Goal: Use online tool/utility: Utilize a website feature to perform a specific function

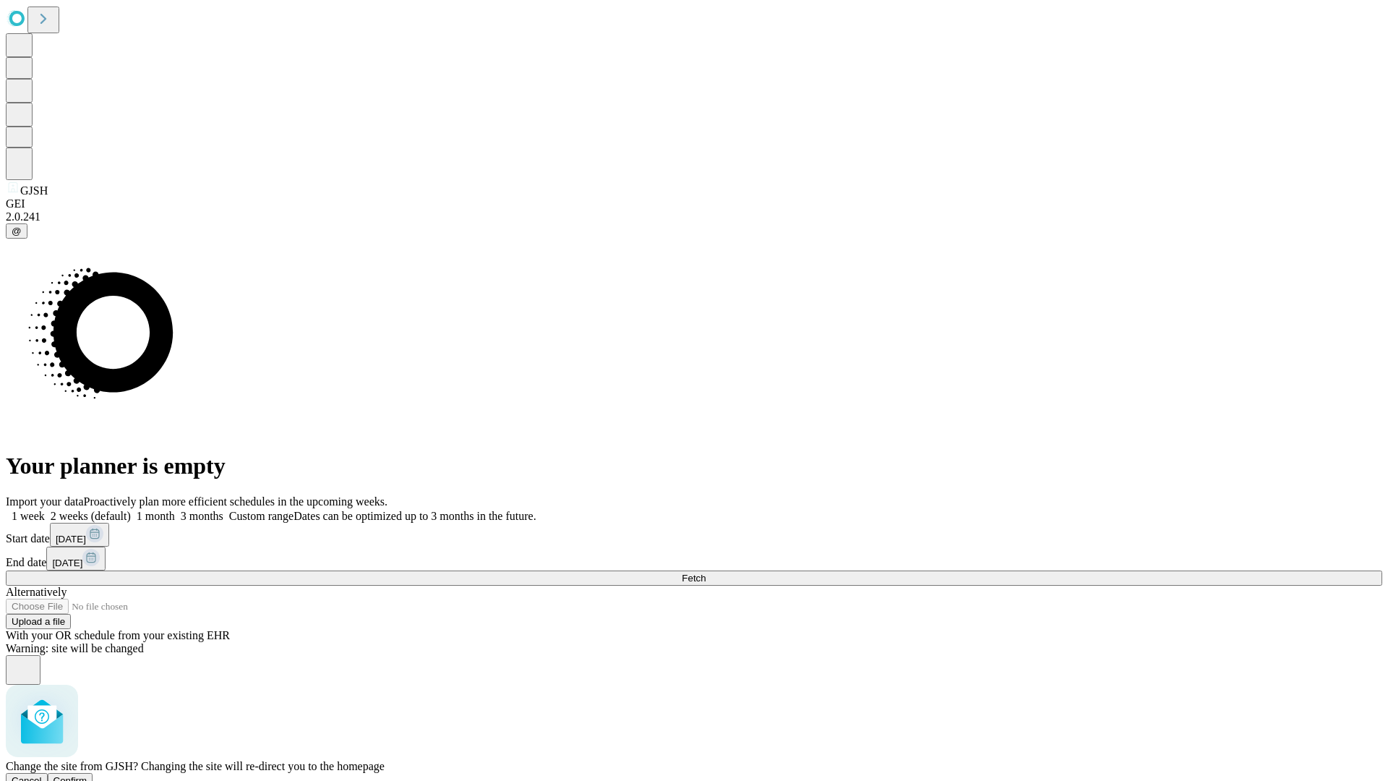
click at [87, 775] on span "Confirm" at bounding box center [70, 780] width 34 height 11
click at [131, 510] on label "2 weeks (default)" at bounding box center [88, 516] width 86 height 12
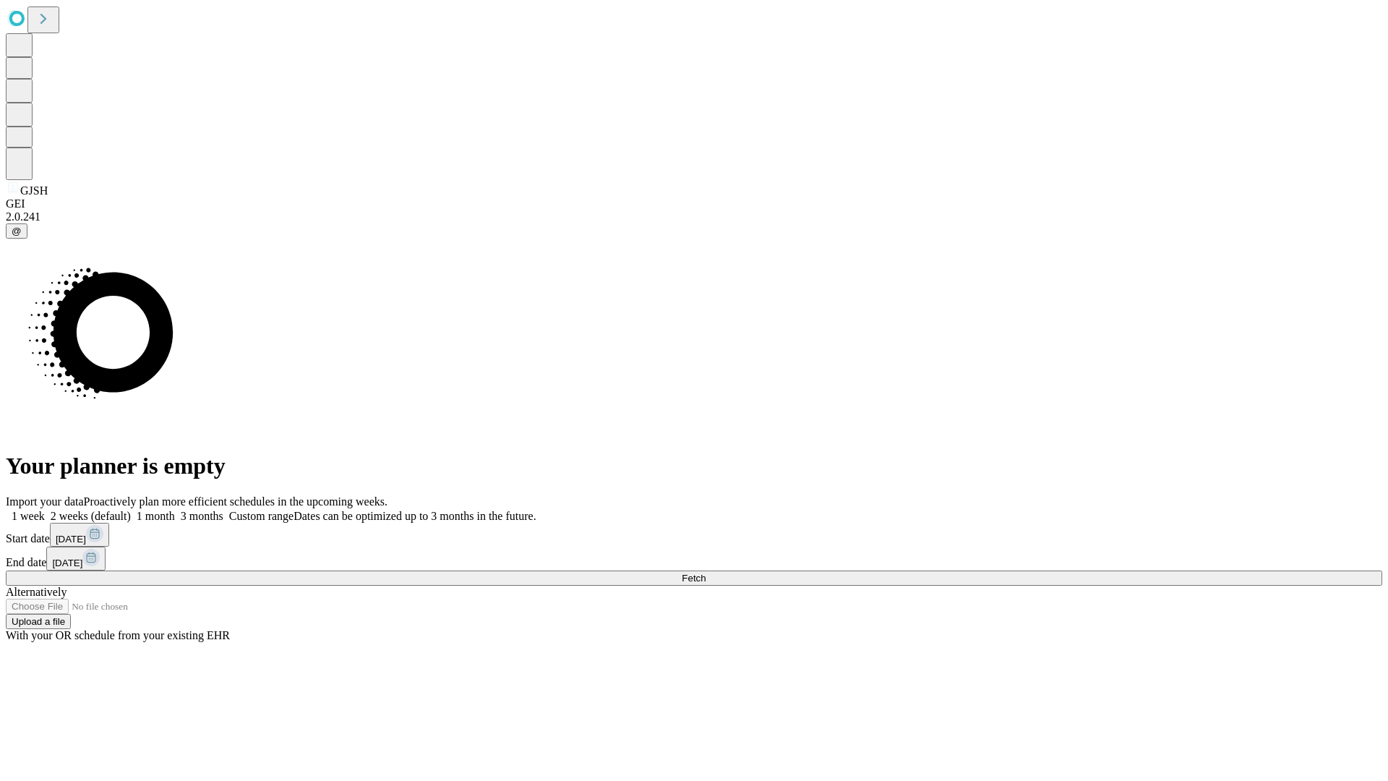
click at [706, 573] on span "Fetch" at bounding box center [694, 578] width 24 height 11
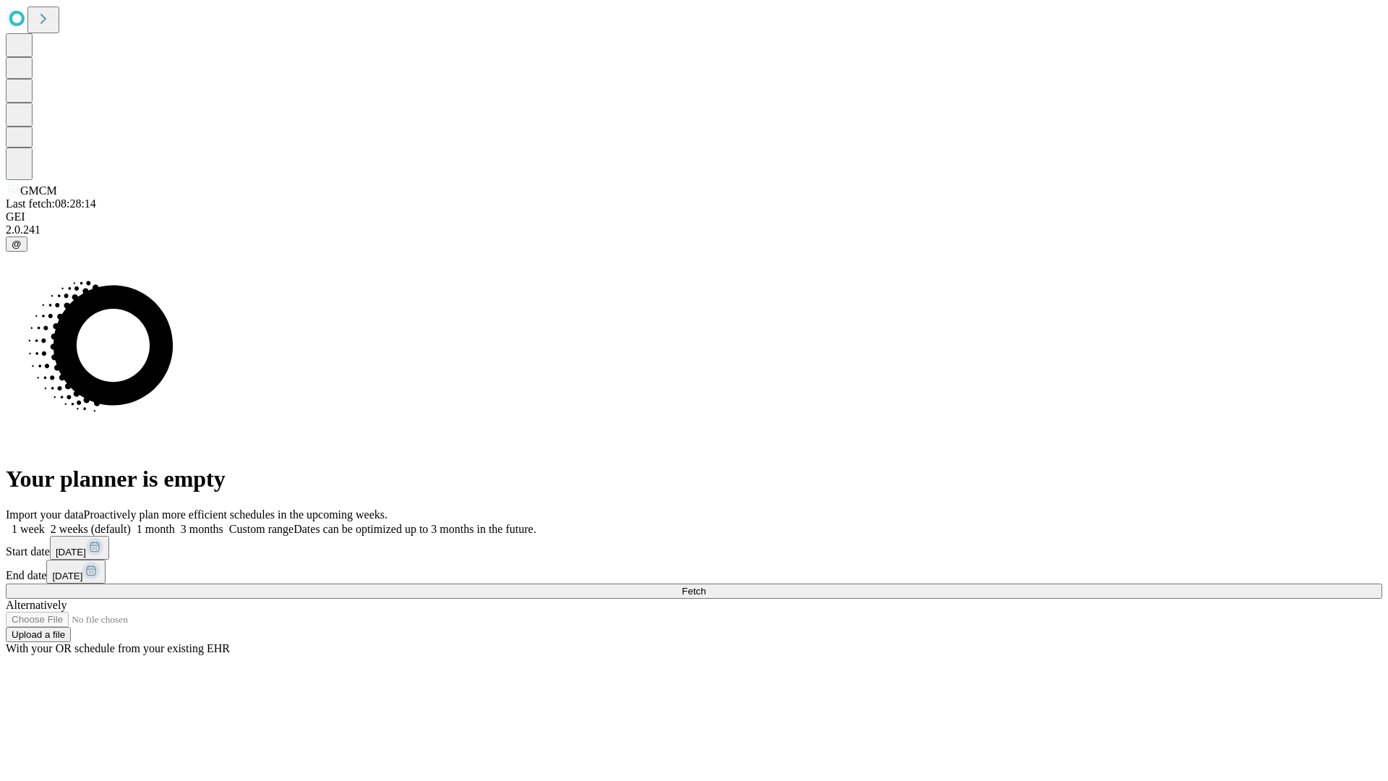
click at [131, 523] on label "2 weeks (default)" at bounding box center [88, 529] width 86 height 12
click at [706, 586] on span "Fetch" at bounding box center [694, 591] width 24 height 11
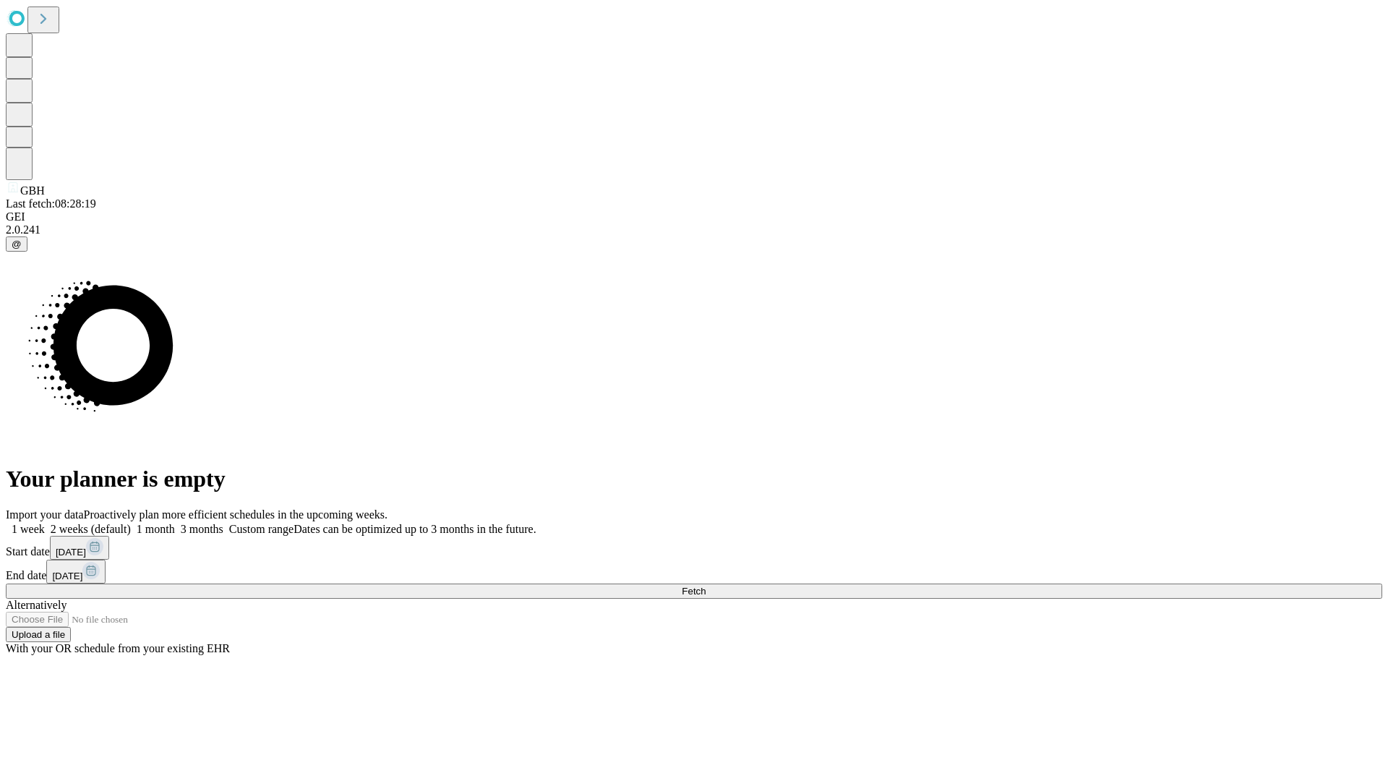
click at [131, 523] on label "2 weeks (default)" at bounding box center [88, 529] width 86 height 12
click at [706, 586] on span "Fetch" at bounding box center [694, 591] width 24 height 11
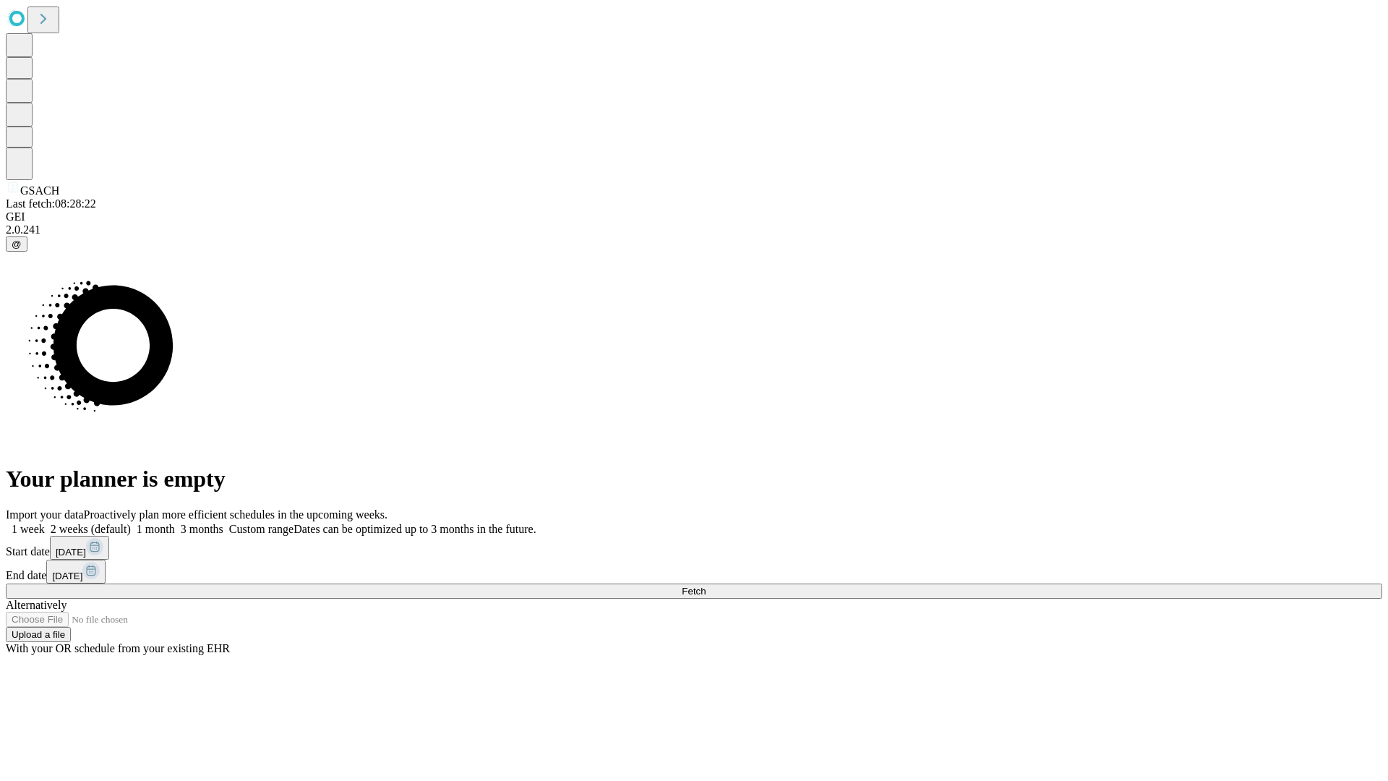
click at [131, 523] on label "2 weeks (default)" at bounding box center [88, 529] width 86 height 12
click at [706, 586] on span "Fetch" at bounding box center [694, 591] width 24 height 11
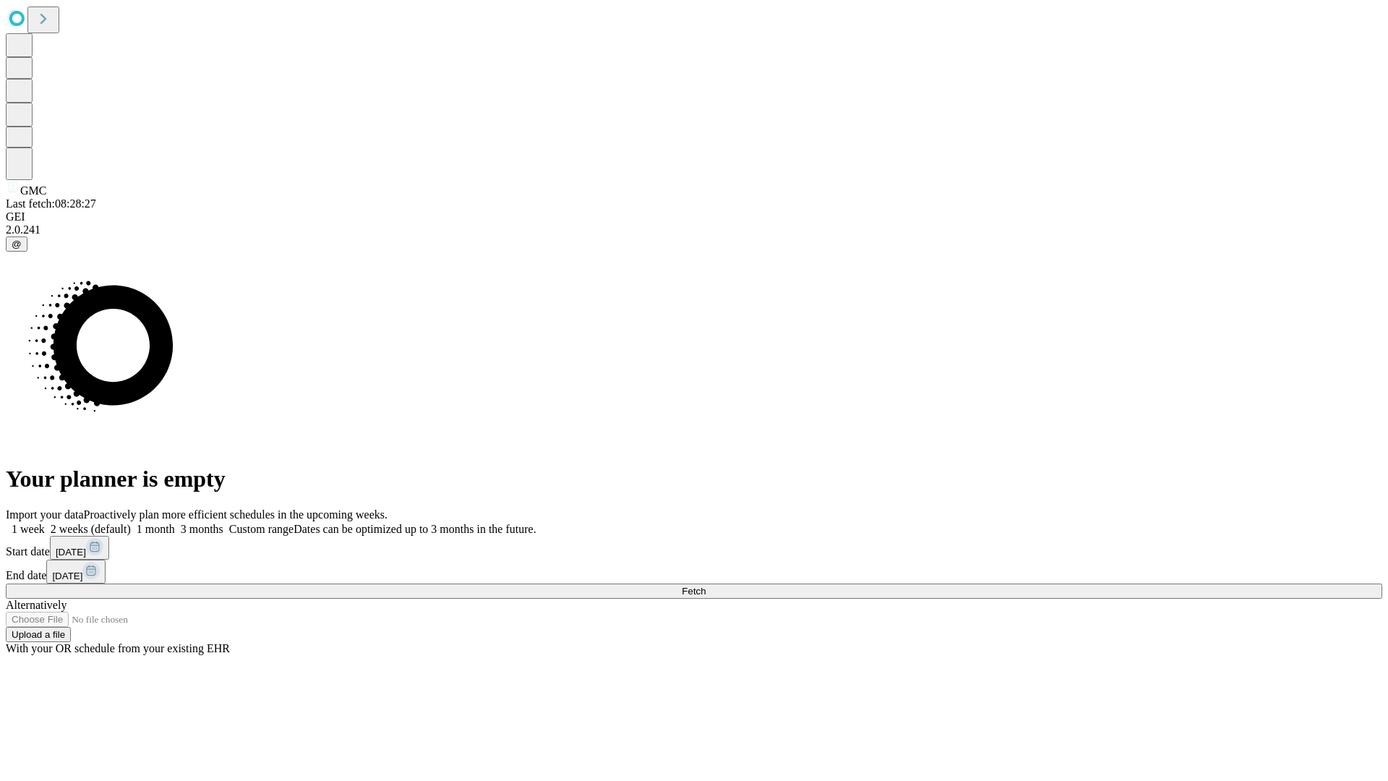
click at [706, 586] on span "Fetch" at bounding box center [694, 591] width 24 height 11
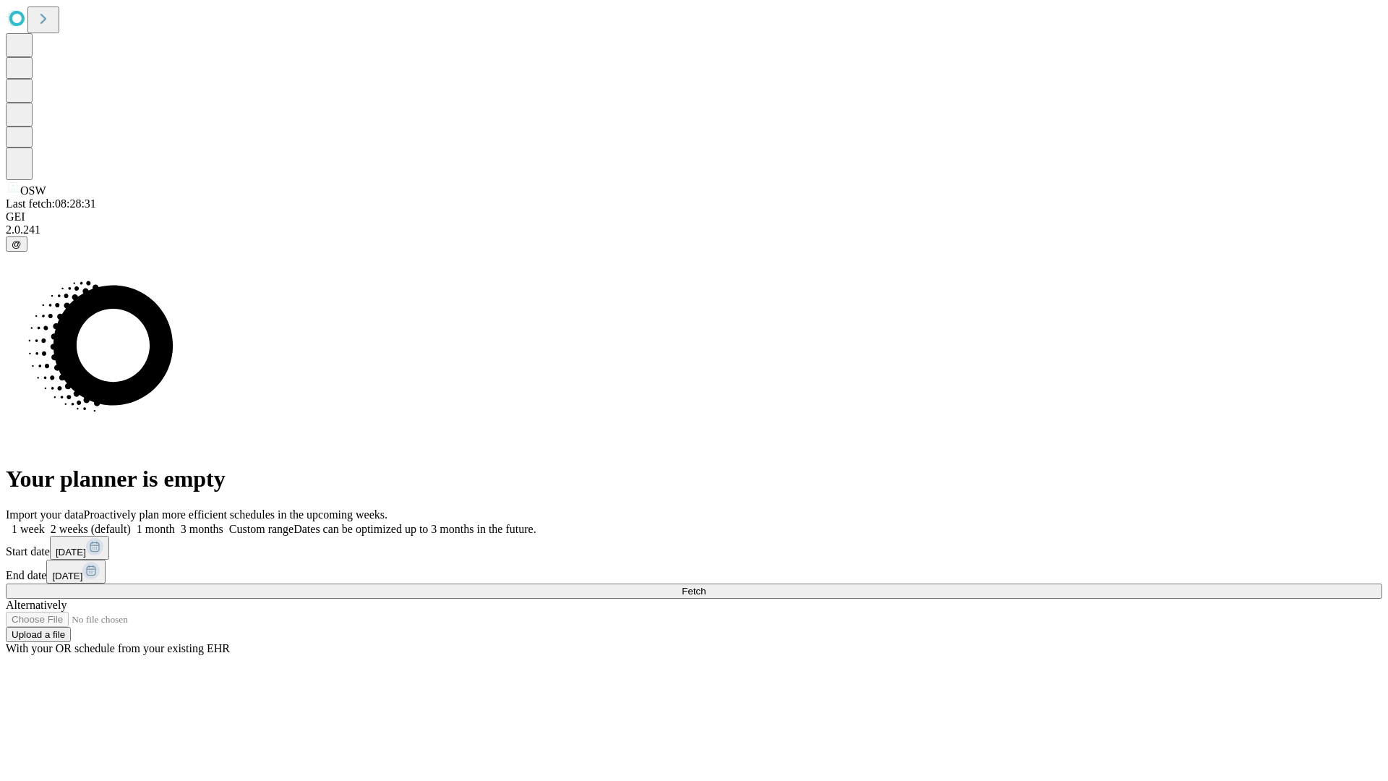
click at [131, 523] on label "2 weeks (default)" at bounding box center [88, 529] width 86 height 12
click at [706, 586] on span "Fetch" at bounding box center [694, 591] width 24 height 11
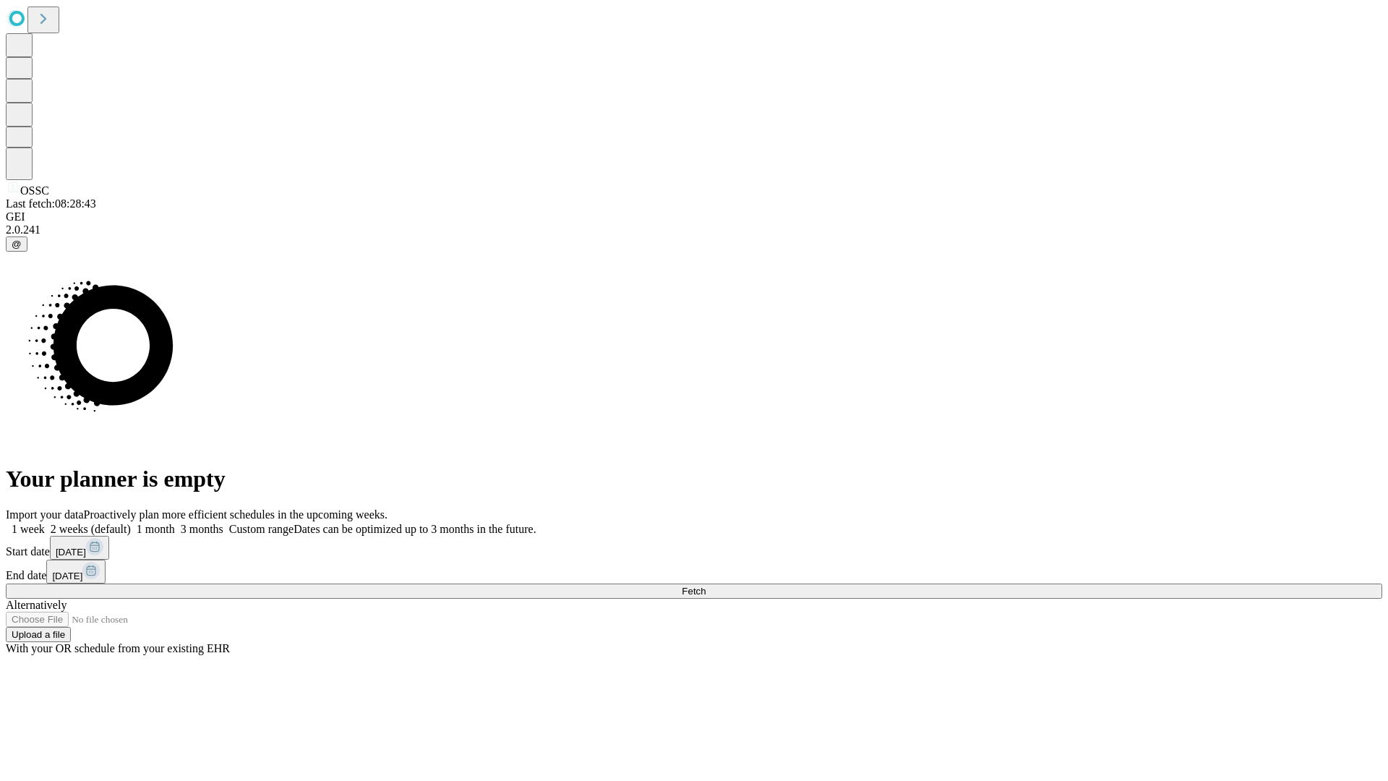
click at [131, 523] on label "2 weeks (default)" at bounding box center [88, 529] width 86 height 12
click at [706, 586] on span "Fetch" at bounding box center [694, 591] width 24 height 11
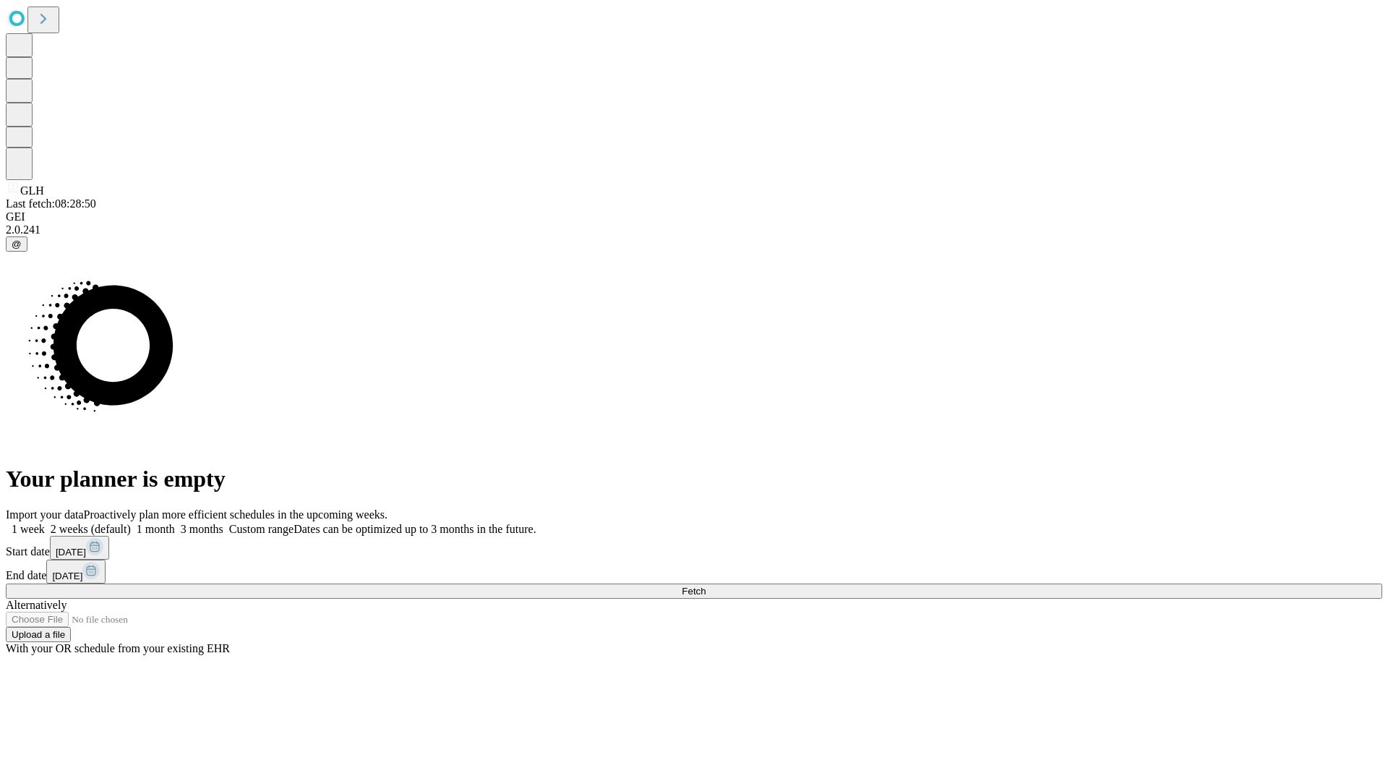
click at [131, 523] on label "2 weeks (default)" at bounding box center [88, 529] width 86 height 12
click at [706, 586] on span "Fetch" at bounding box center [694, 591] width 24 height 11
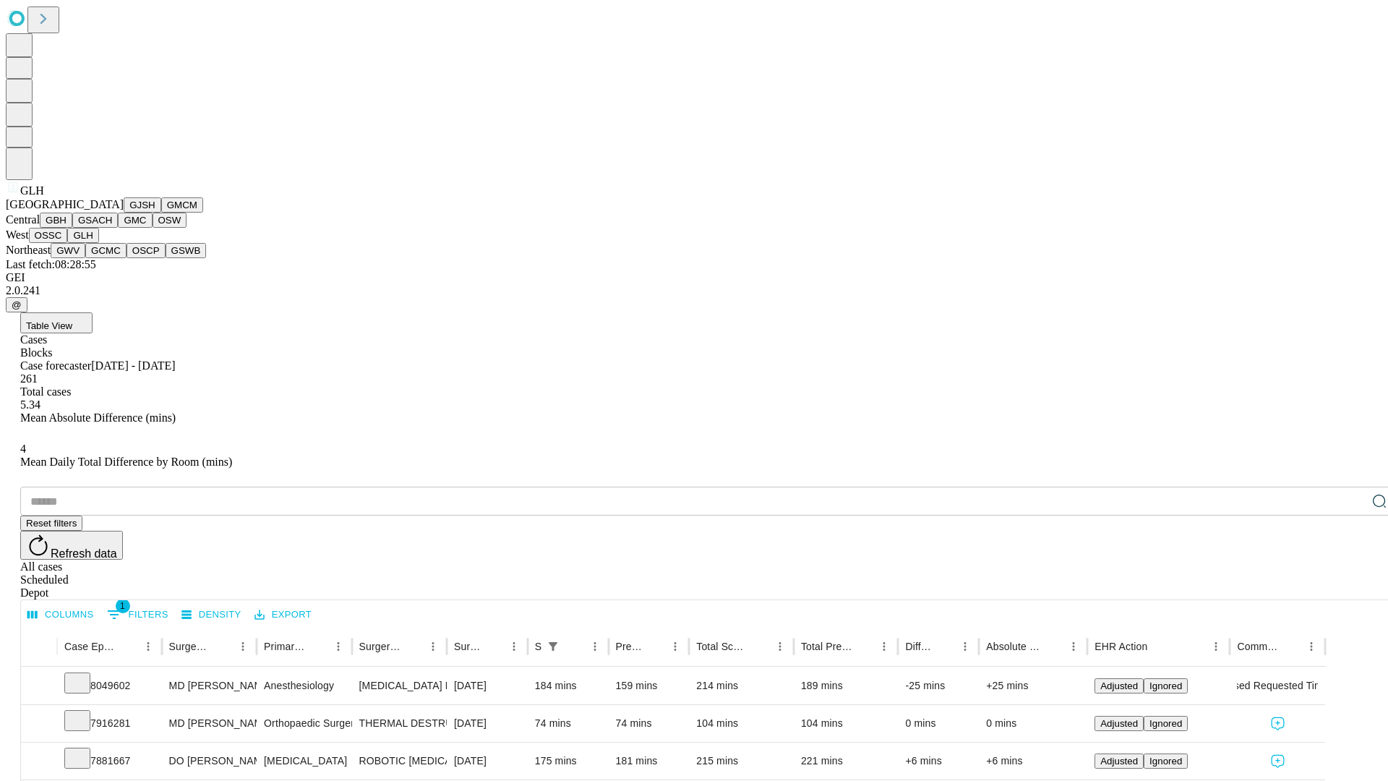
click at [85, 258] on button "GWV" at bounding box center [68, 250] width 35 height 15
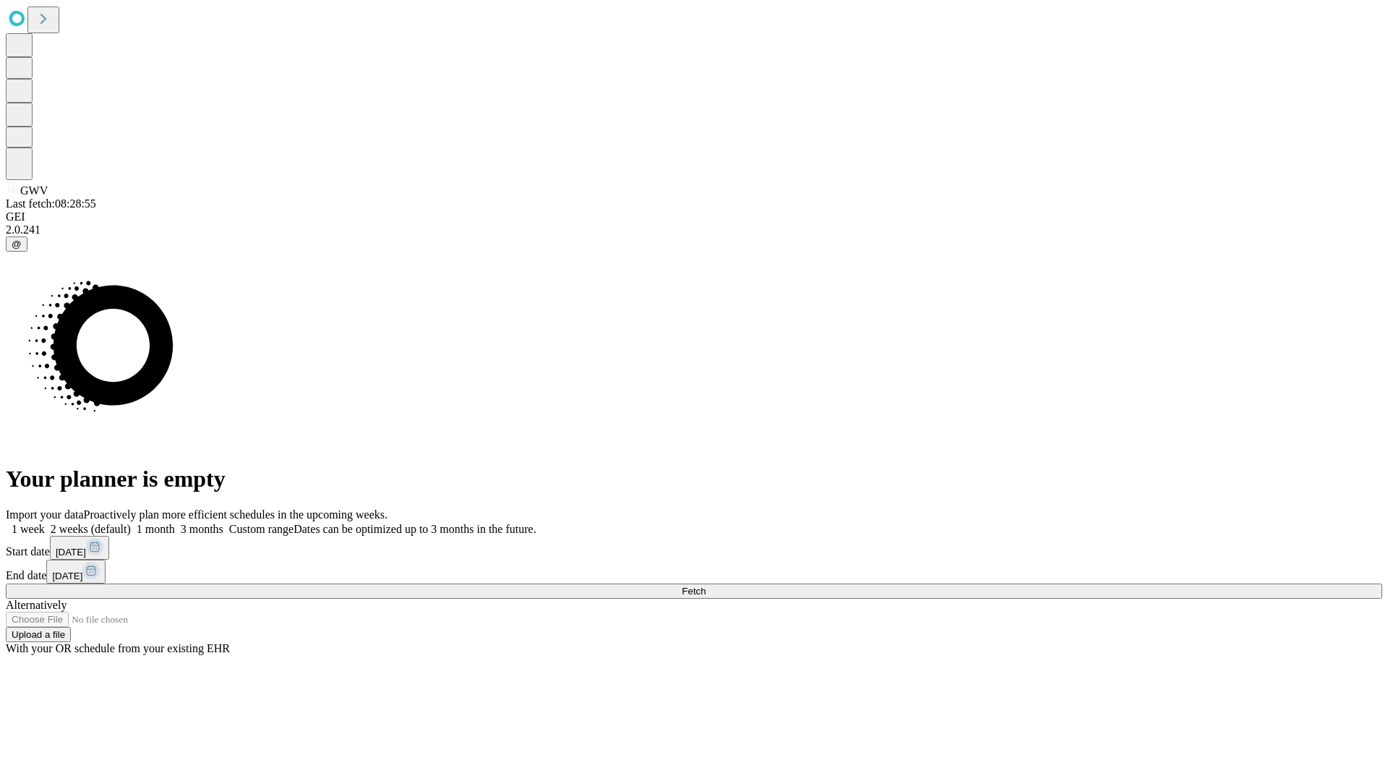
click at [131, 523] on label "2 weeks (default)" at bounding box center [88, 529] width 86 height 12
click at [706, 586] on span "Fetch" at bounding box center [694, 591] width 24 height 11
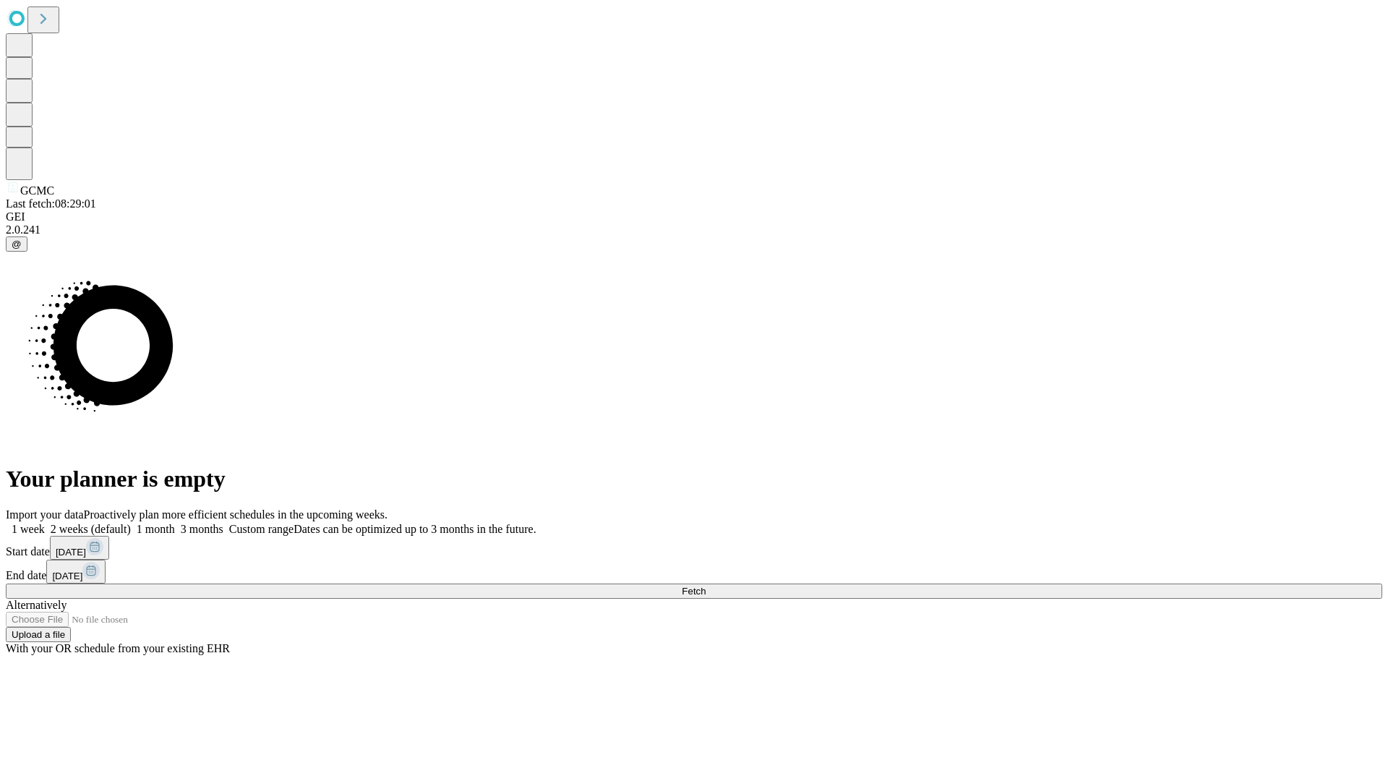
click at [131, 523] on label "2 weeks (default)" at bounding box center [88, 529] width 86 height 12
click at [706, 586] on span "Fetch" at bounding box center [694, 591] width 24 height 11
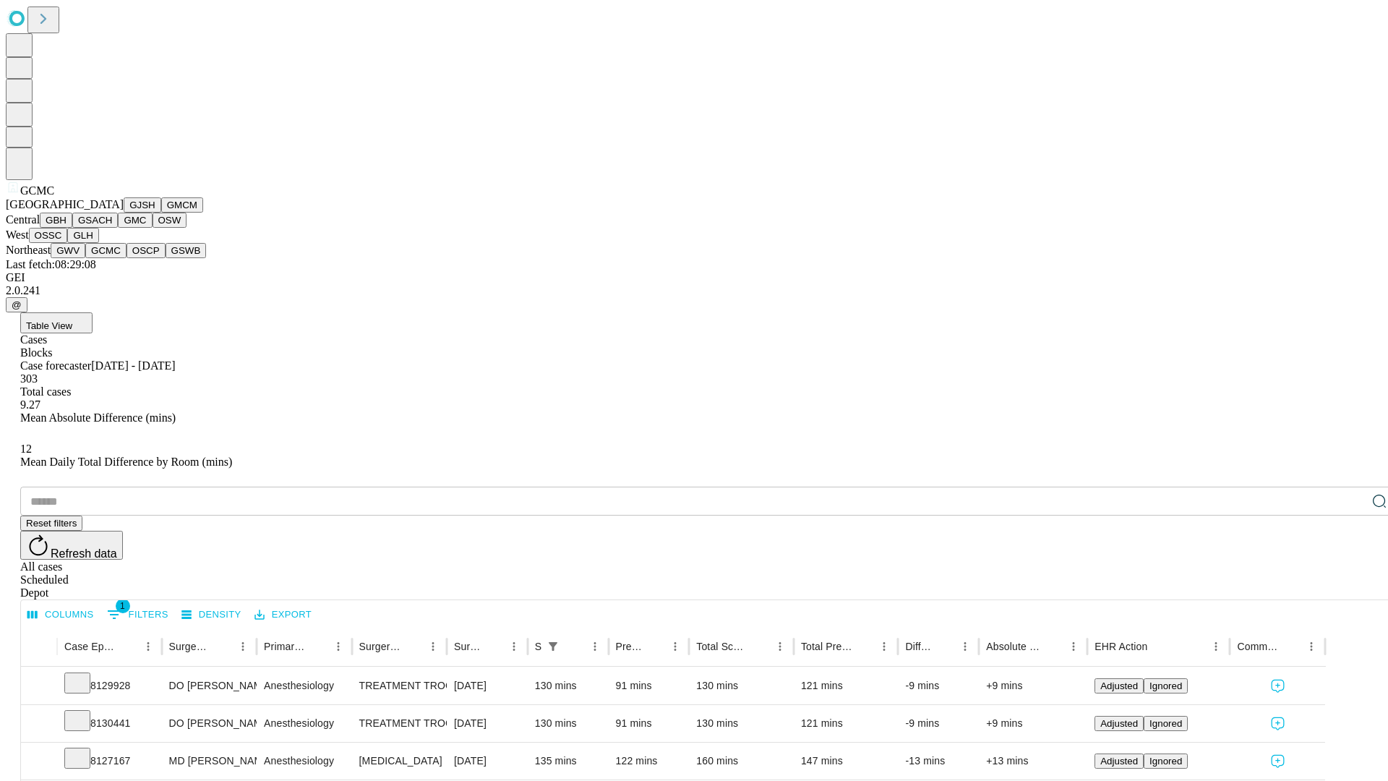
click at [127, 258] on button "OSCP" at bounding box center [146, 250] width 39 height 15
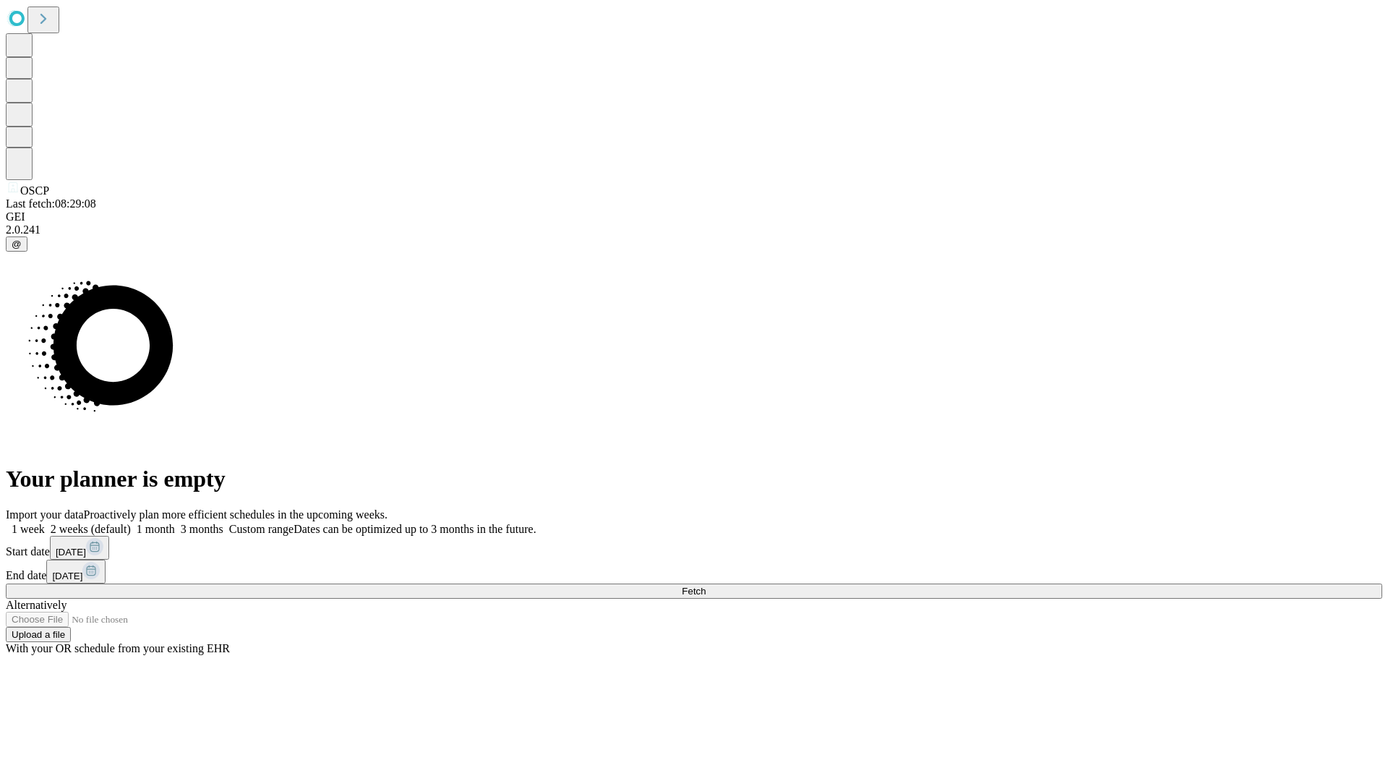
click at [131, 523] on label "2 weeks (default)" at bounding box center [88, 529] width 86 height 12
click at [706, 586] on span "Fetch" at bounding box center [694, 591] width 24 height 11
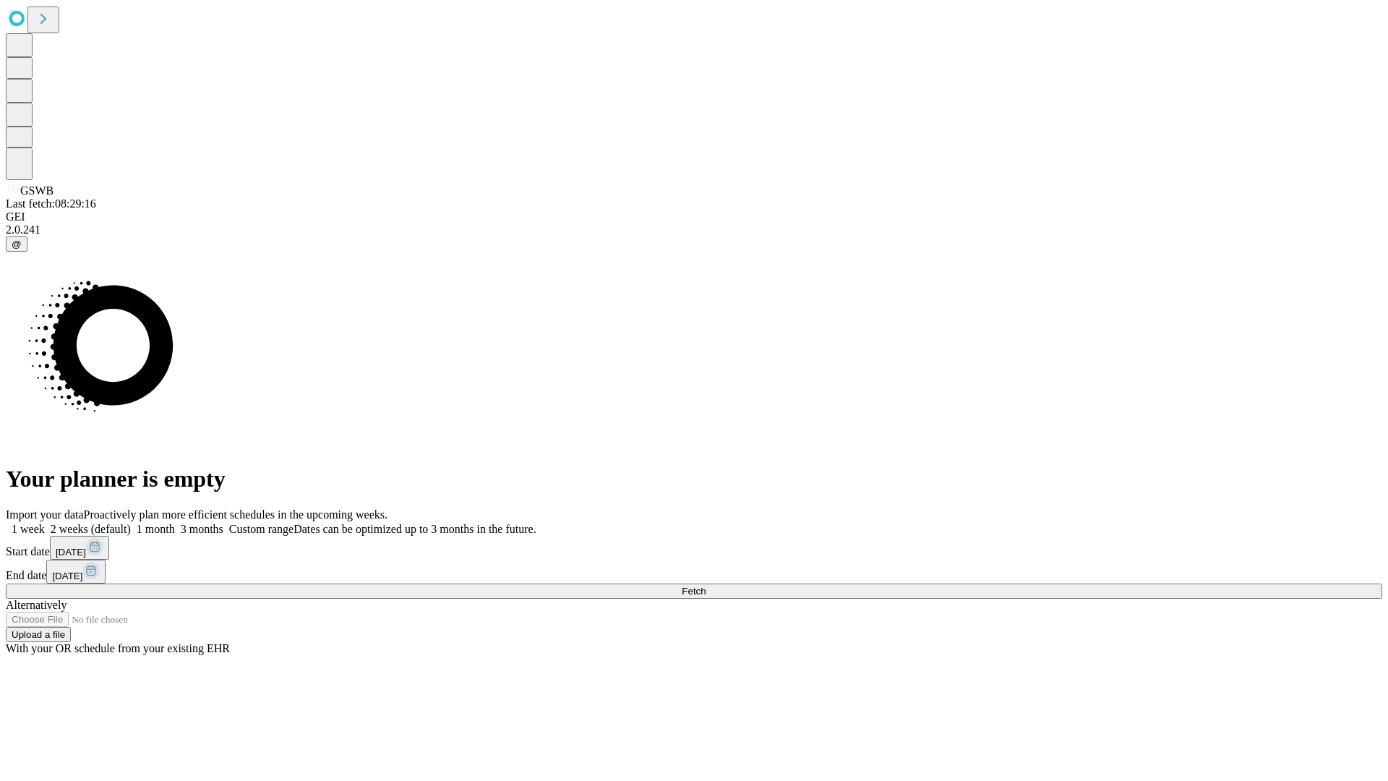
click at [131, 523] on label "2 weeks (default)" at bounding box center [88, 529] width 86 height 12
click at [706, 586] on span "Fetch" at bounding box center [694, 591] width 24 height 11
